Goal: Find specific page/section: Find specific page/section

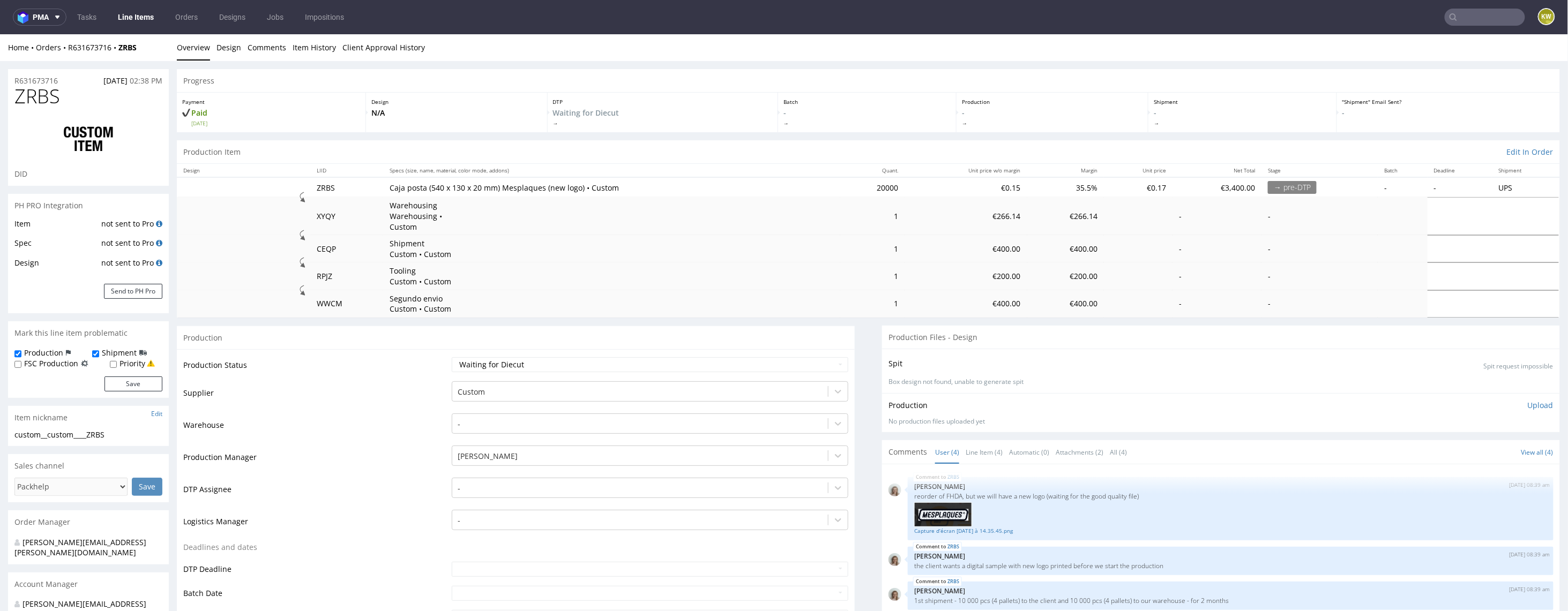
select select "in_progress"
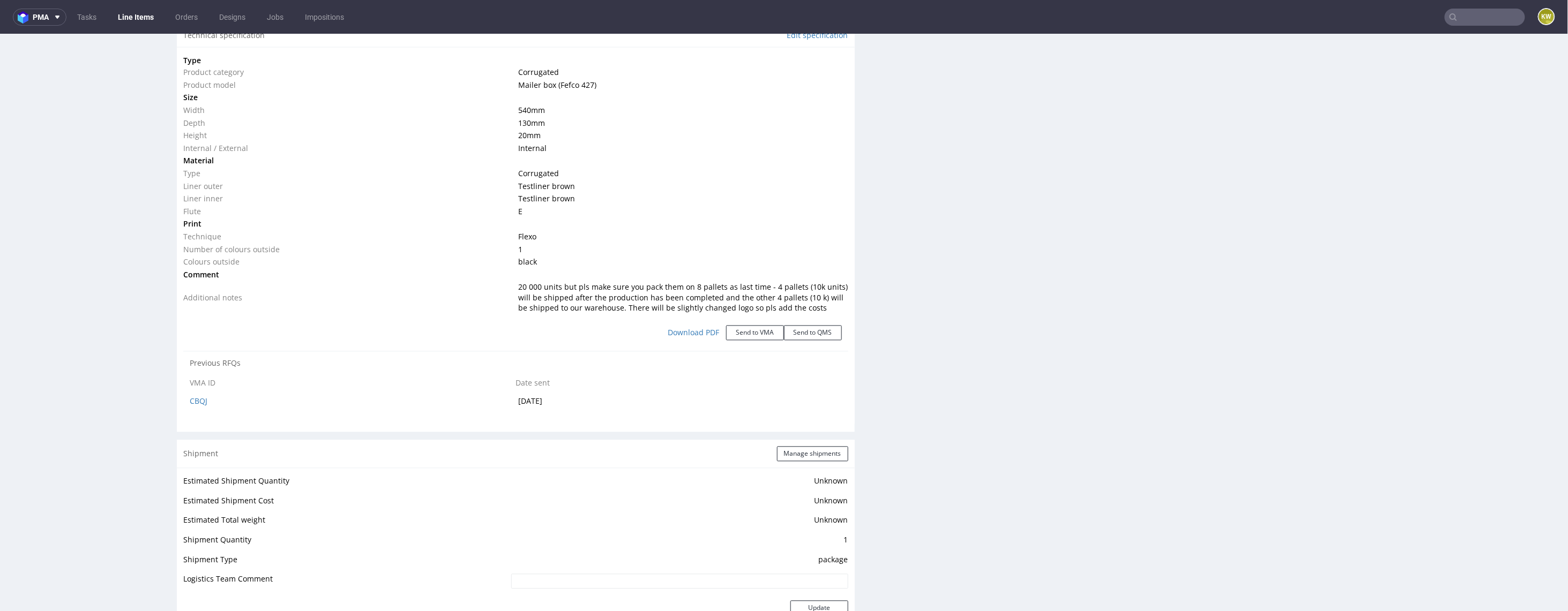
scroll to position [1123, 0]
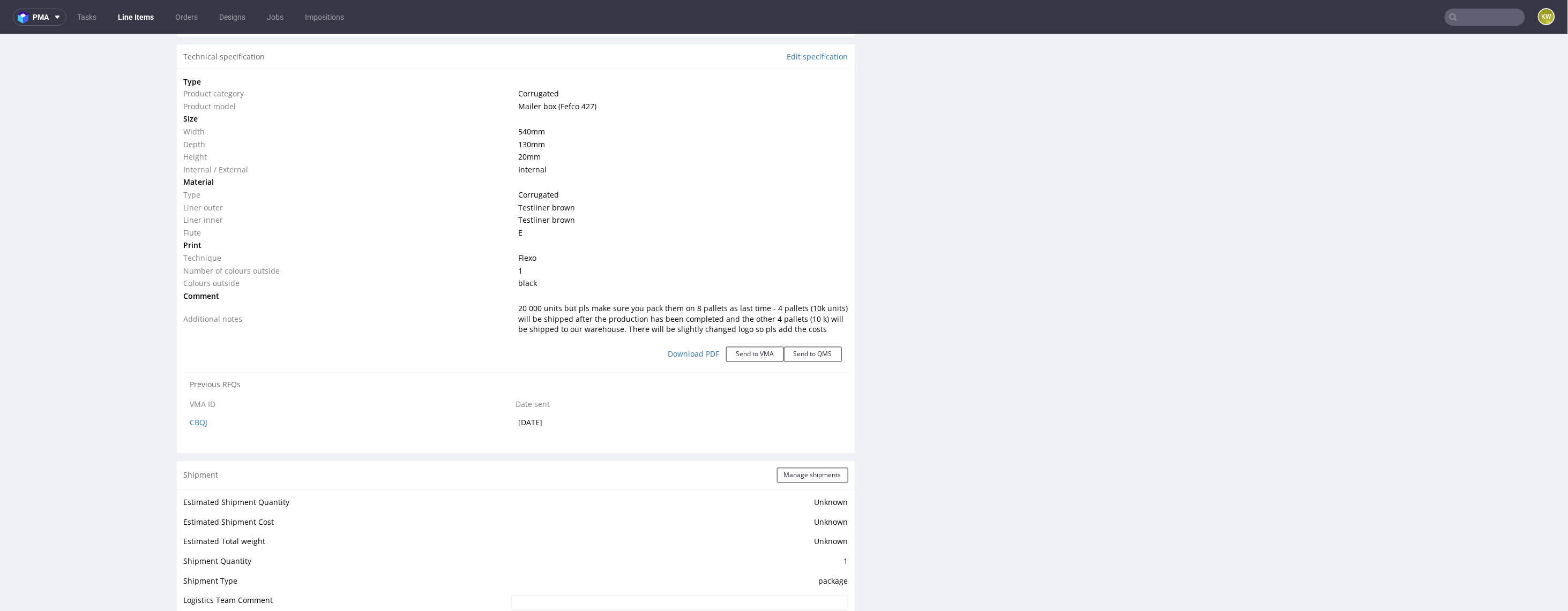
click at [142, 14] on link "Line Items" at bounding box center [136, 17] width 49 height 17
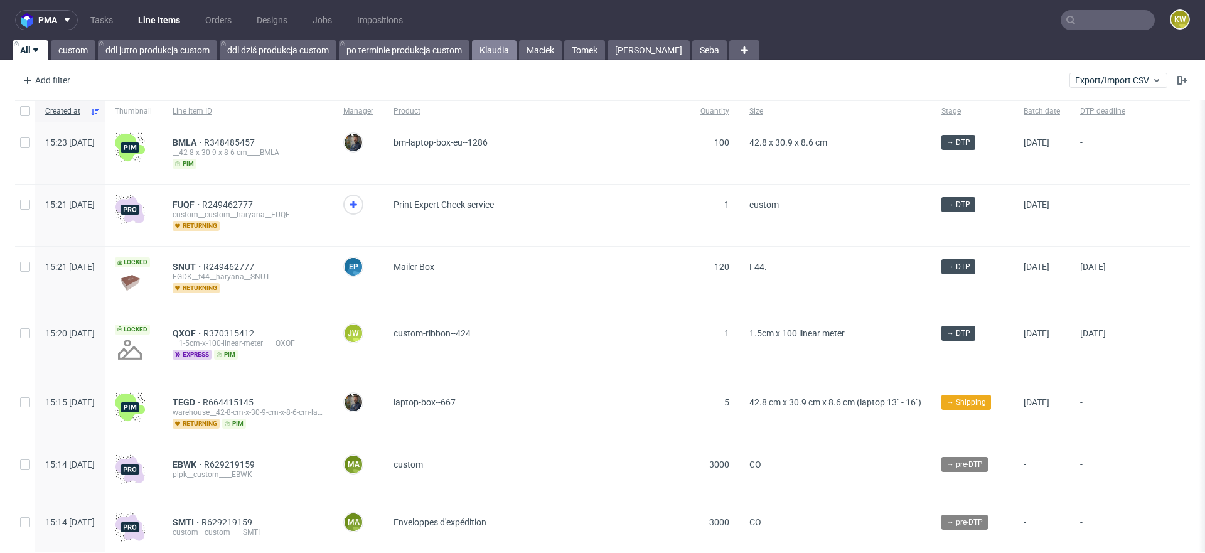
click at [491, 55] on link "Klaudia" at bounding box center [494, 50] width 45 height 20
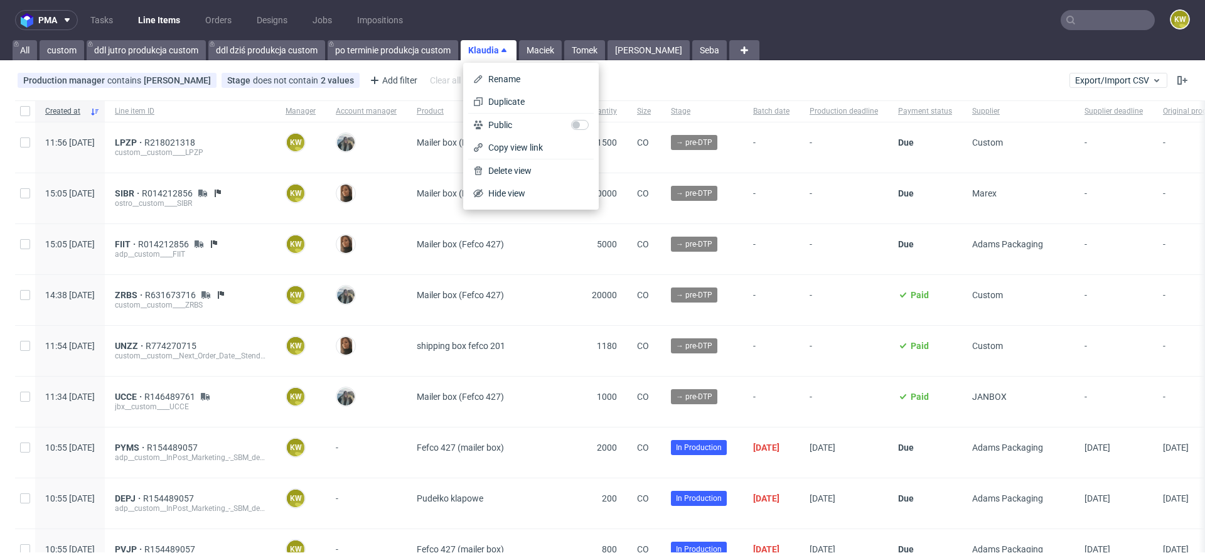
click at [497, 45] on link "Klaudia" at bounding box center [489, 50] width 56 height 20
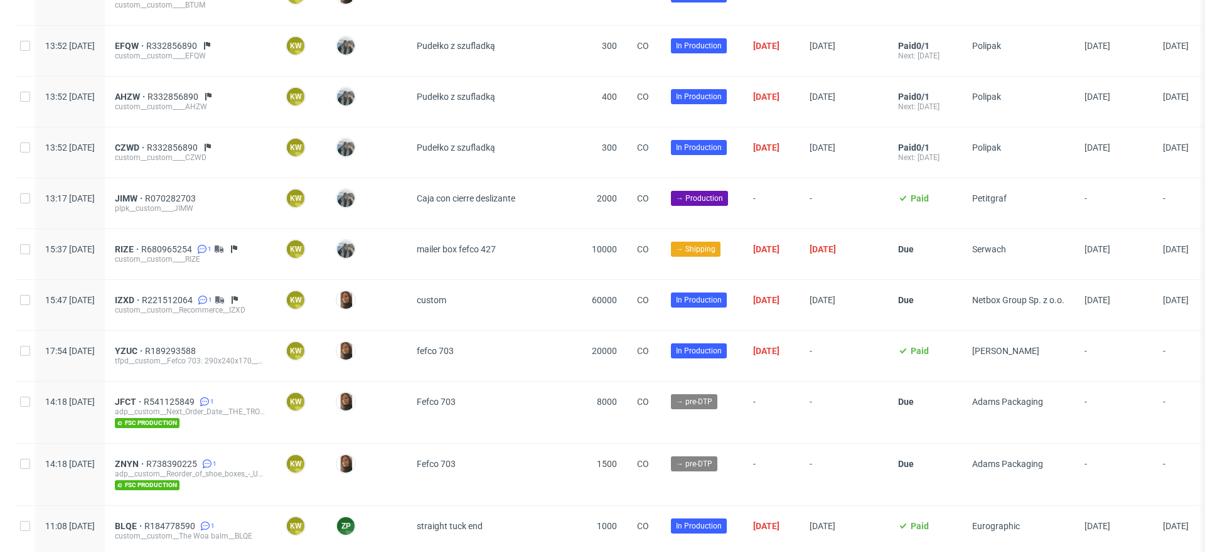
scroll to position [1580, 0]
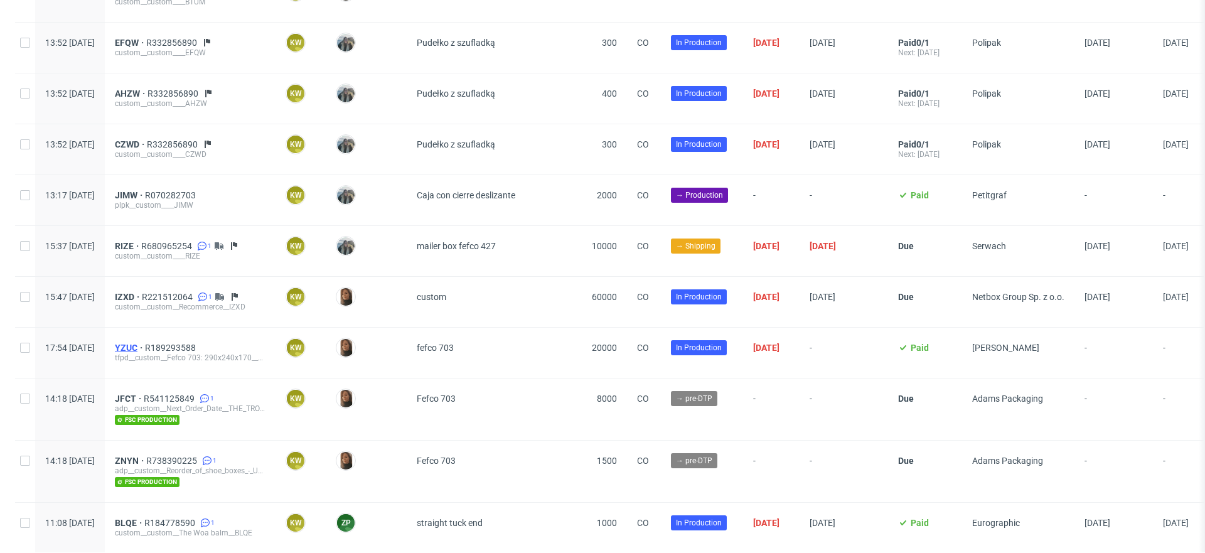
click at [145, 343] on span "YZUC" at bounding box center [130, 348] width 30 height 10
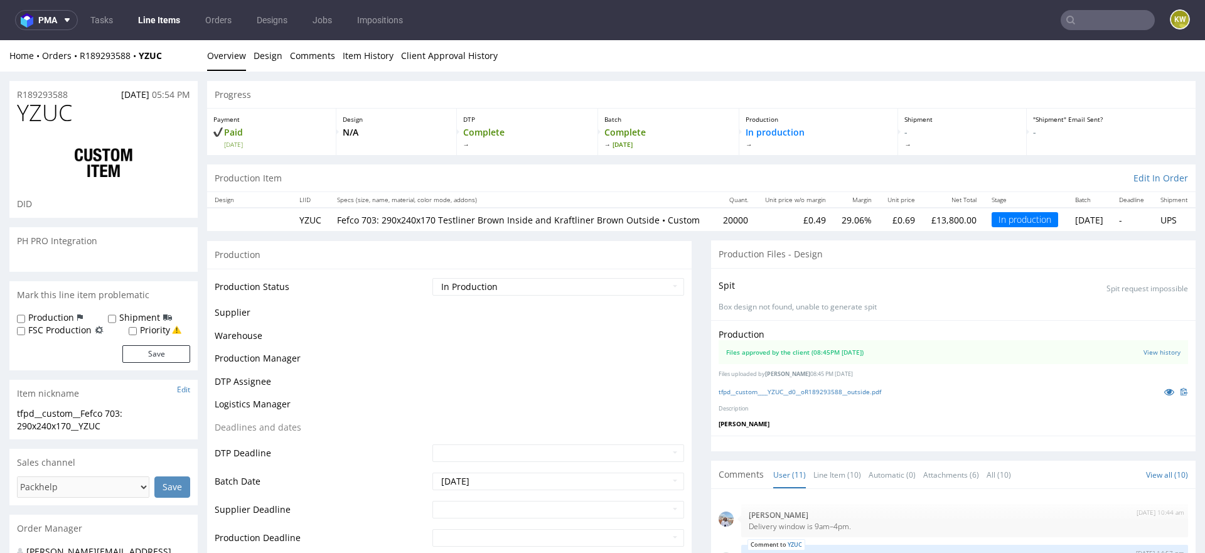
scroll to position [515, 0]
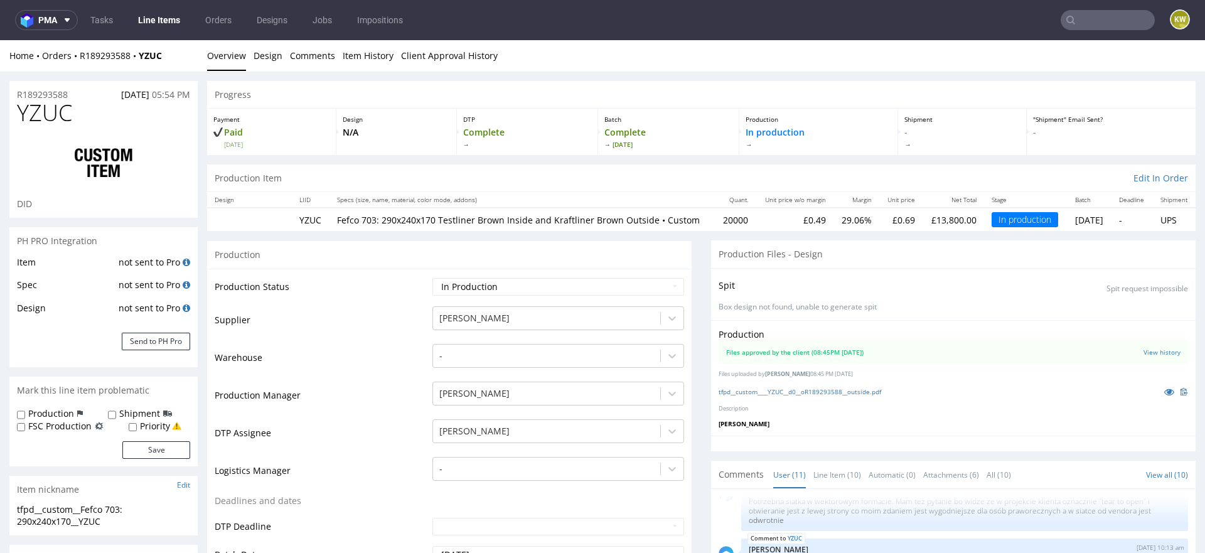
click at [51, 117] on span "YZUC" at bounding box center [44, 112] width 55 height 25
click at [51, 118] on span "YZUC" at bounding box center [44, 112] width 55 height 25
copy span "YZUC"
